Goal: Task Accomplishment & Management: Use online tool/utility

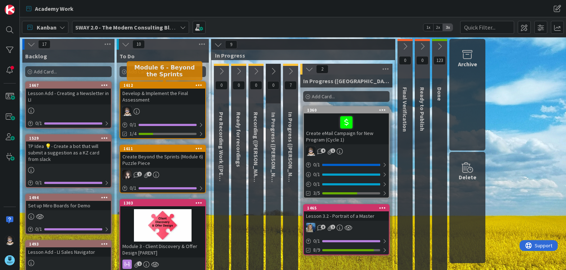
click at [178, 85] on div "1612" at bounding box center [164, 85] width 82 height 5
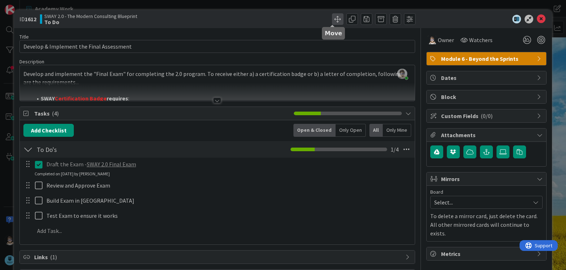
click at [332, 17] on span at bounding box center [338, 19] width 12 height 12
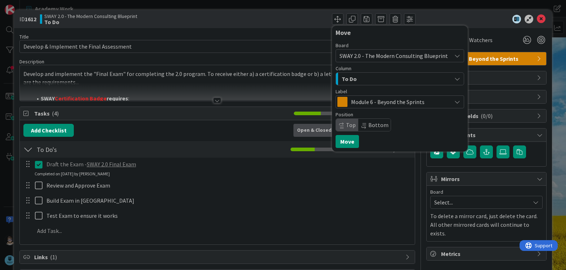
click at [407, 81] on div "To Do" at bounding box center [396, 79] width 112 height 12
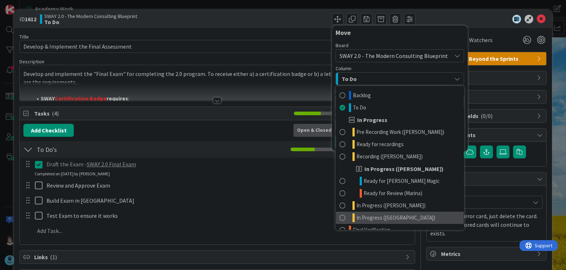
click at [381, 218] on span "In Progress ([GEOGRAPHIC_DATA])" at bounding box center [395, 217] width 79 height 9
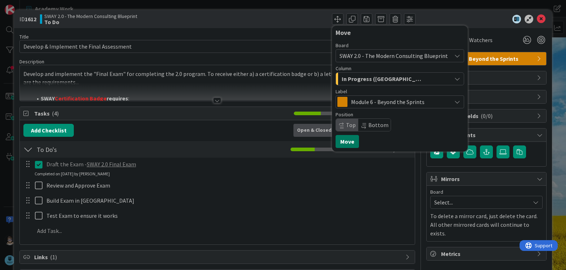
click at [348, 141] on button "Move" at bounding box center [347, 141] width 23 height 13
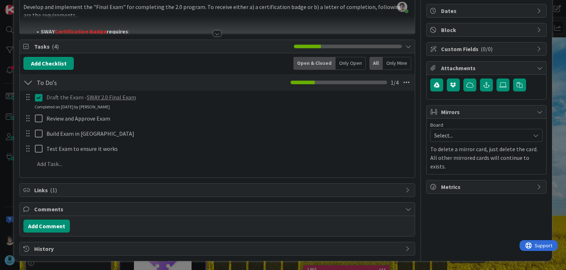
scroll to position [68, 0]
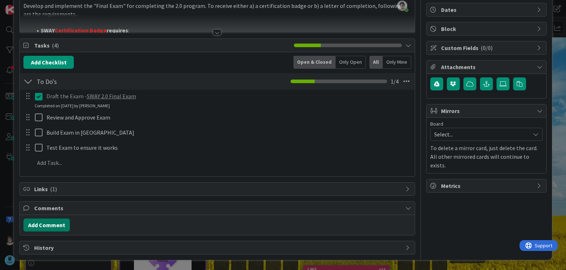
click at [44, 226] on button "Add Comment" at bounding box center [46, 225] width 46 height 13
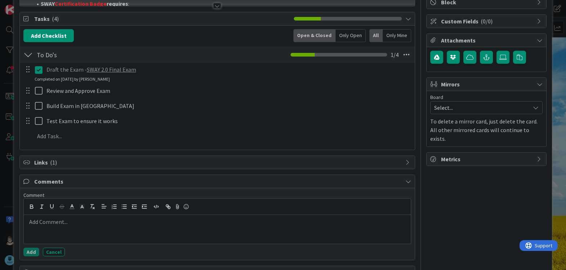
scroll to position [120, 0]
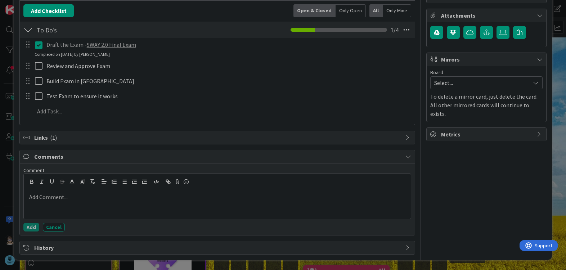
drag, startPoint x: 159, startPoint y: 195, endPoint x: 162, endPoint y: 199, distance: 4.1
click at [158, 196] on p at bounding box center [217, 197] width 381 height 8
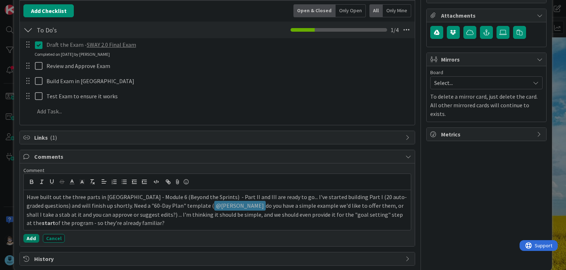
click at [33, 239] on button "Add" at bounding box center [31, 238] width 16 height 9
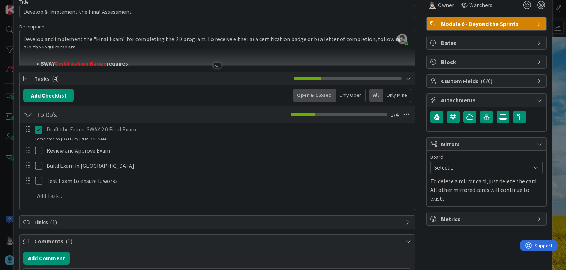
scroll to position [0, 0]
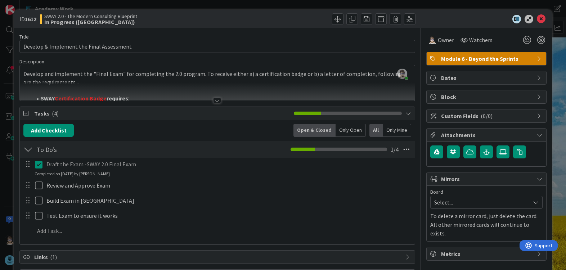
click at [213, 99] on div at bounding box center [217, 101] width 8 height 6
